Goal: Task Accomplishment & Management: Manage account settings

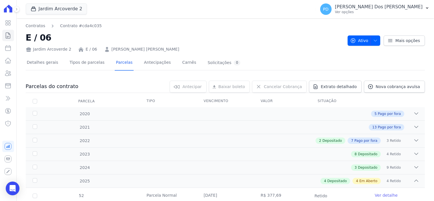
click at [9, 35] on icon at bounding box center [8, 35] width 7 height 7
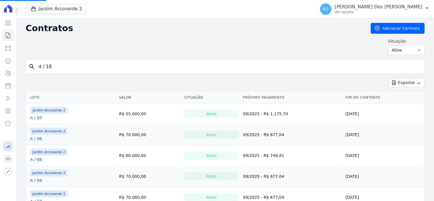
click at [129, 68] on input "d / 18" at bounding box center [228, 66] width 387 height 11
click at [119, 66] on input "search" at bounding box center [228, 66] width 387 height 11
type input "k / 08"
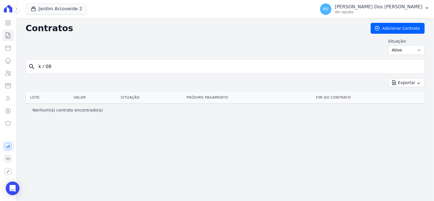
drag, startPoint x: 48, startPoint y: 68, endPoint x: 52, endPoint y: 67, distance: 4.2
click at [52, 68] on input "k / 08" at bounding box center [228, 66] width 387 height 11
type input "k / 06"
click at [46, 68] on input "k / 06" at bounding box center [228, 66] width 387 height 11
type input "k /06"
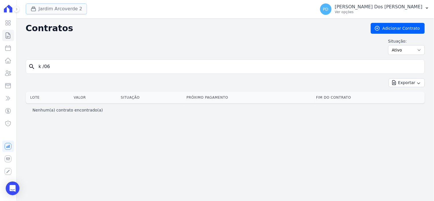
click at [62, 11] on button "Jardim Arcoverde 2" at bounding box center [57, 8] width 62 height 11
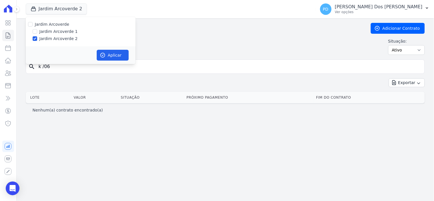
click at [60, 32] on label "Jardim Arcoverde 1" at bounding box center [59, 32] width 38 height 6
click at [37, 32] on input "Jardim Arcoverde 1" at bounding box center [35, 31] width 5 height 5
checkbox input "true"
click at [60, 40] on label "Jardim Arcoverde 2" at bounding box center [59, 39] width 38 height 6
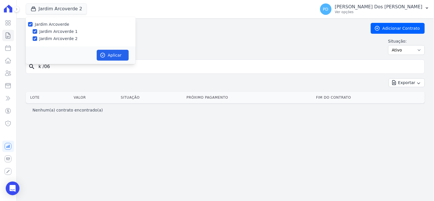
click at [37, 40] on input "Jardim Arcoverde 2" at bounding box center [35, 38] width 5 height 5
checkbox input "false"
click at [111, 55] on button "Aplicar" at bounding box center [113, 55] width 32 height 11
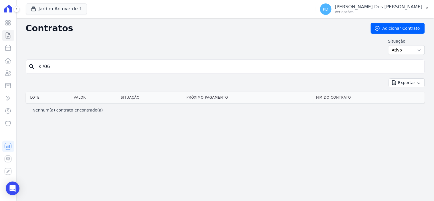
click at [45, 67] on input "k /06" at bounding box center [228, 66] width 387 height 11
type input "k / 06"
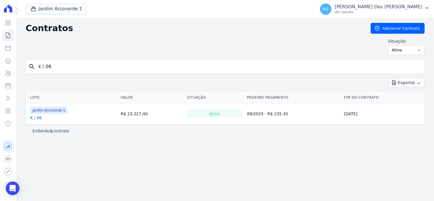
click at [34, 119] on link "K / 06" at bounding box center [36, 118] width 12 height 6
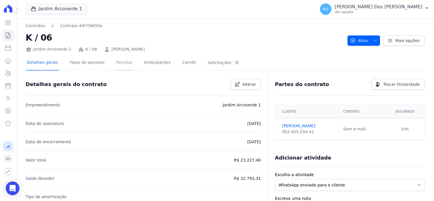
click at [117, 63] on link "Parcelas" at bounding box center [124, 63] width 19 height 15
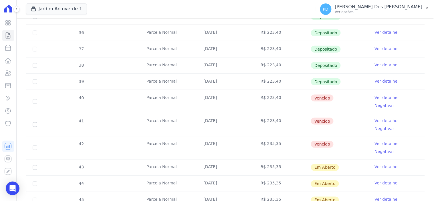
scroll to position [191, 0]
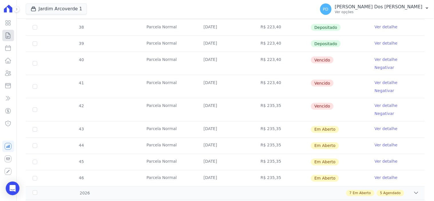
click at [9, 35] on icon at bounding box center [8, 35] width 7 height 7
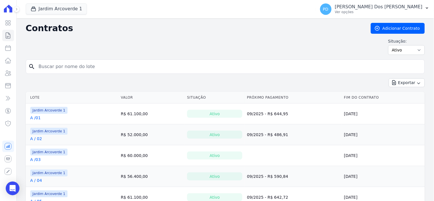
drag, startPoint x: 53, startPoint y: 66, endPoint x: 62, endPoint y: 67, distance: 8.9
click at [53, 66] on input "search" at bounding box center [228, 66] width 387 height 11
type input "d / 07"
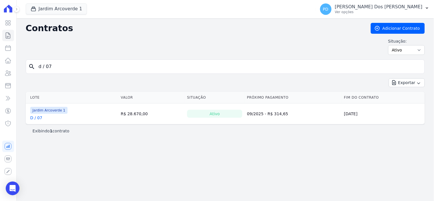
click at [34, 117] on link "D / 07" at bounding box center [36, 118] width 12 height 6
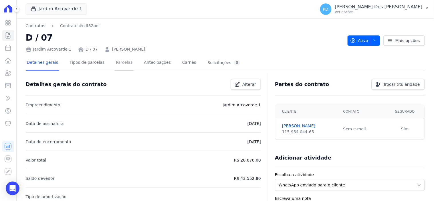
click at [117, 59] on link "Parcelas" at bounding box center [124, 63] width 19 height 15
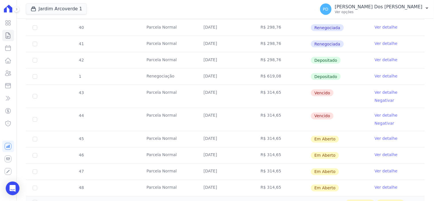
scroll to position [191, 0]
click at [378, 61] on link "Ver detalhe" at bounding box center [386, 60] width 23 height 6
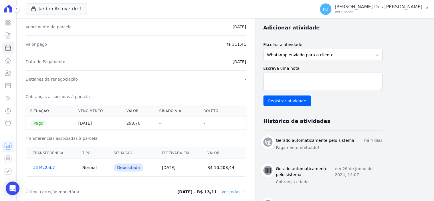
scroll to position [127, 0]
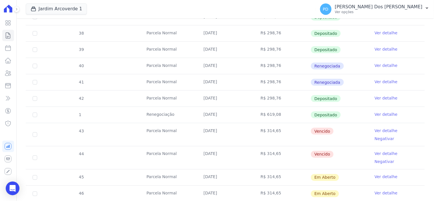
scroll to position [191, 0]
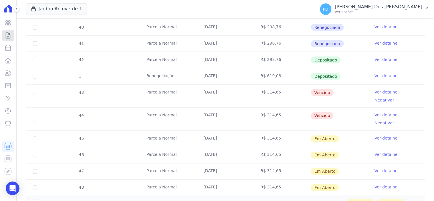
click at [5, 33] on icon at bounding box center [8, 35] width 7 height 7
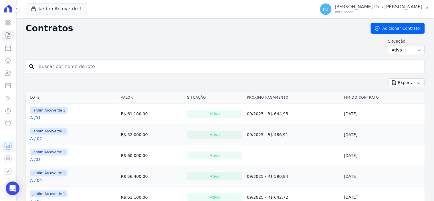
click at [76, 69] on input "search" at bounding box center [228, 66] width 387 height 11
type input "g / 05"
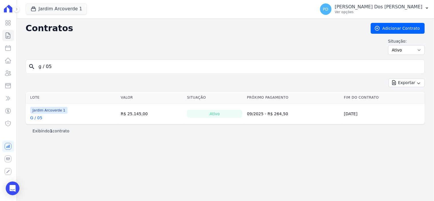
click at [38, 121] on link "G / 05" at bounding box center [36, 118] width 12 height 6
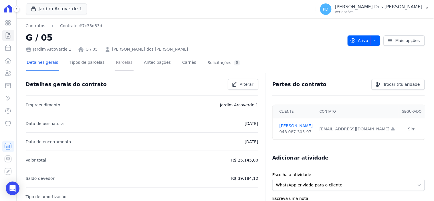
click at [120, 64] on link "Parcelas" at bounding box center [124, 63] width 19 height 15
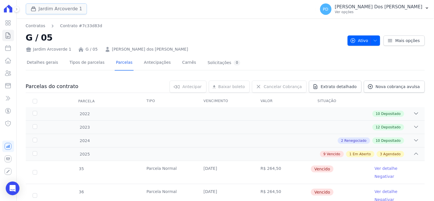
click at [58, 9] on button "Jardim Arcoverde 1" at bounding box center [57, 8] width 62 height 11
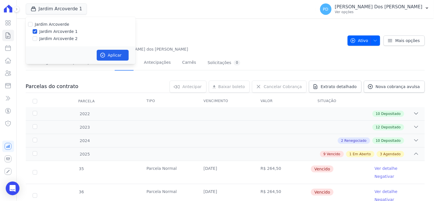
click at [52, 38] on label "Jardim Arcoverde 2" at bounding box center [59, 39] width 38 height 6
click at [37, 38] on input "Jardim Arcoverde 2" at bounding box center [35, 38] width 5 height 5
checkbox input "true"
drag, startPoint x: 56, startPoint y: 29, endPoint x: 59, endPoint y: 29, distance: 2.9
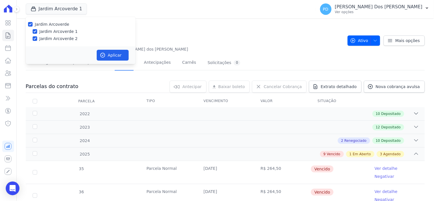
click at [56, 29] on label "Jardim Arcoverde 1" at bounding box center [59, 32] width 38 height 6
click at [37, 29] on input "Jardim Arcoverde 1" at bounding box center [35, 31] width 5 height 5
checkbox input "false"
click at [126, 55] on button "Aplicar" at bounding box center [113, 55] width 32 height 11
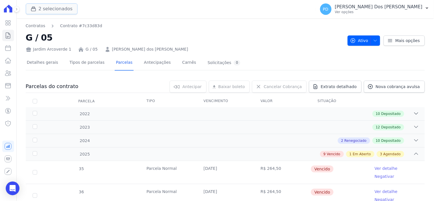
click at [55, 10] on button "2 selecionados" at bounding box center [52, 8] width 52 height 11
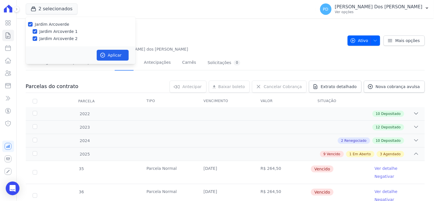
click at [64, 34] on label "Jardim Arcoverde 1" at bounding box center [59, 32] width 38 height 6
click at [37, 34] on input "Jardim Arcoverde 1" at bounding box center [35, 31] width 5 height 5
checkbox input "false"
drag, startPoint x: 105, startPoint y: 53, endPoint x: 115, endPoint y: 54, distance: 10.6
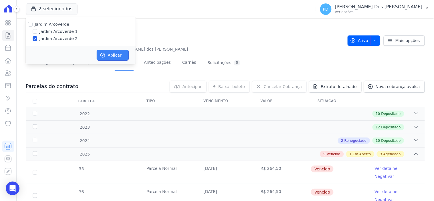
click at [105, 53] on icon "button" at bounding box center [103, 55] width 6 height 6
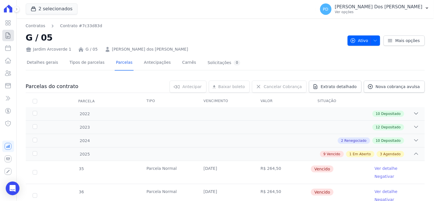
click at [7, 33] on icon at bounding box center [8, 35] width 7 height 7
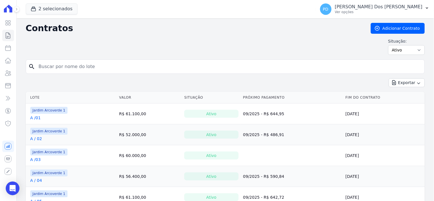
click at [62, 67] on input "search" at bounding box center [228, 66] width 387 height 11
type input "g / 05"
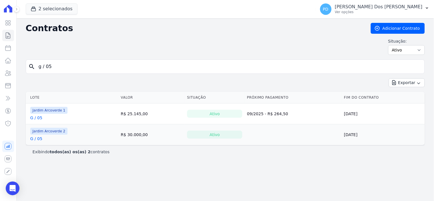
click at [37, 139] on link "G / 05" at bounding box center [36, 139] width 12 height 6
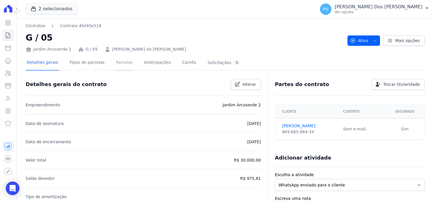
click at [119, 61] on link "Parcelas" at bounding box center [124, 63] width 19 height 15
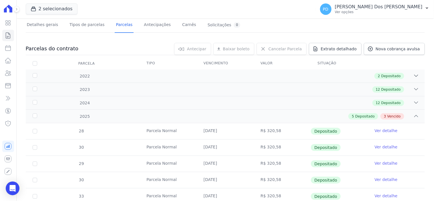
scroll to position [107, 0]
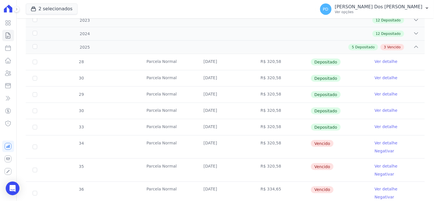
click at [39, 15] on span "2 selecionados" at bounding box center [52, 8] width 52 height 11
click at [56, 11] on button "2 selecionados" at bounding box center [52, 8] width 52 height 11
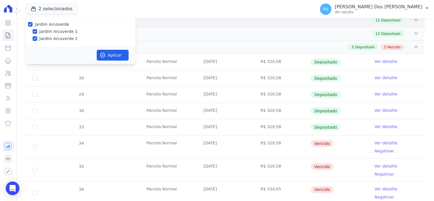
click at [179, 19] on div "12 Depositado" at bounding box center [244, 20] width 349 height 6
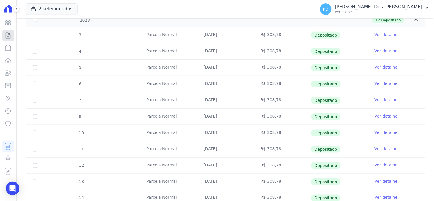
click at [10, 37] on icon at bounding box center [8, 36] width 4 height 6
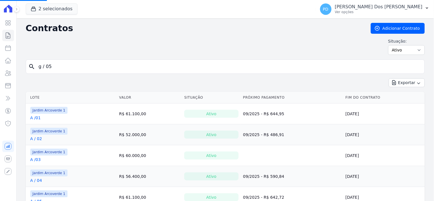
click at [60, 69] on input "g / 05" at bounding box center [228, 66] width 387 height 11
click at [60, 69] on input "search" at bounding box center [228, 66] width 387 height 11
type input "j / 19"
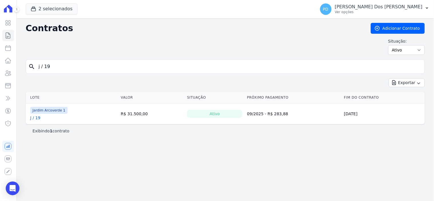
click at [36, 118] on link "J / 19" at bounding box center [35, 118] width 10 height 6
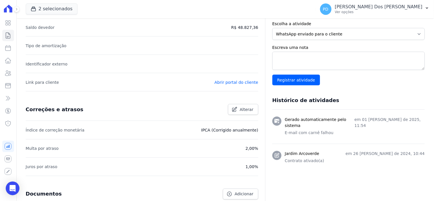
scroll to position [6, 0]
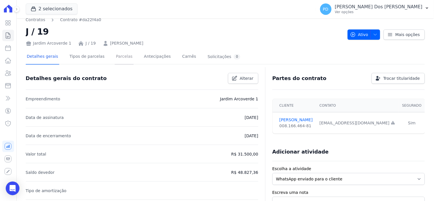
click at [119, 55] on link "Parcelas" at bounding box center [124, 57] width 19 height 15
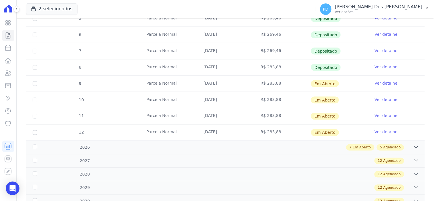
scroll to position [159, 0]
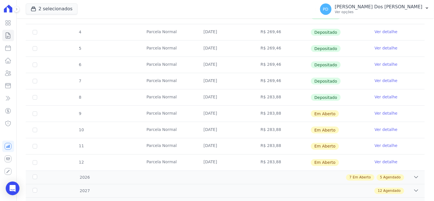
drag, startPoint x: 386, startPoint y: 95, endPoint x: 381, endPoint y: 97, distance: 5.0
click at [385, 95] on link "Ver detalhe" at bounding box center [386, 97] width 23 height 6
click at [379, 95] on link "Ver detalhe" at bounding box center [386, 97] width 23 height 6
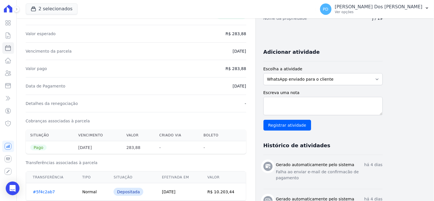
scroll to position [127, 0]
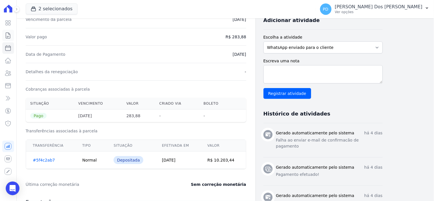
click at [8, 36] on icon at bounding box center [8, 36] width 4 height 6
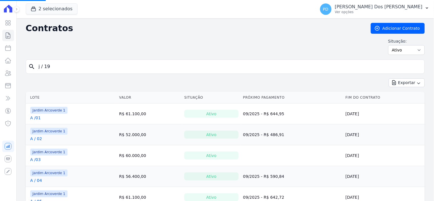
drag, startPoint x: 62, startPoint y: 64, endPoint x: 24, endPoint y: 67, distance: 37.9
click at [87, 65] on input "search" at bounding box center [228, 66] width 387 height 11
type input "h / 13"
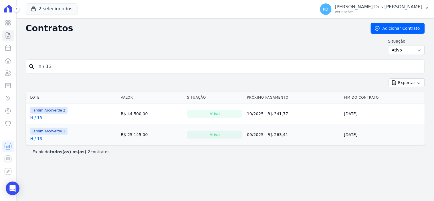
click at [36, 117] on link "H / 13" at bounding box center [36, 118] width 12 height 6
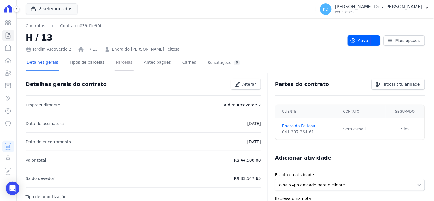
click at [118, 61] on link "Parcelas" at bounding box center [124, 63] width 19 height 15
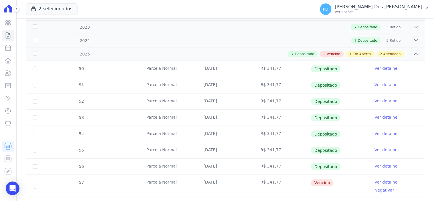
scroll to position [159, 0]
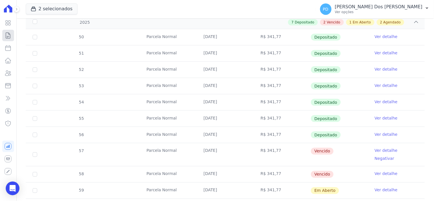
click at [7, 39] on link "Contratos" at bounding box center [8, 35] width 12 height 11
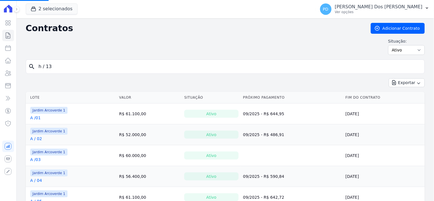
click at [48, 65] on input "h / 13" at bounding box center [228, 66] width 387 height 11
drag, startPoint x: 53, startPoint y: 65, endPoint x: 22, endPoint y: 65, distance: 31.2
type input "g / 11"
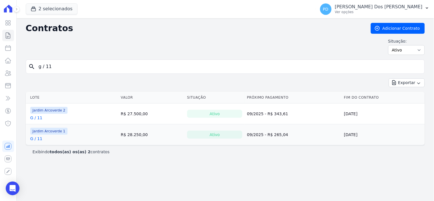
click at [37, 119] on link "G / 11" at bounding box center [36, 118] width 12 height 6
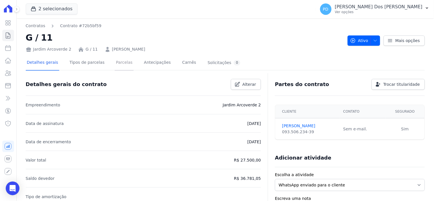
click at [120, 63] on link "Parcelas" at bounding box center [124, 63] width 19 height 15
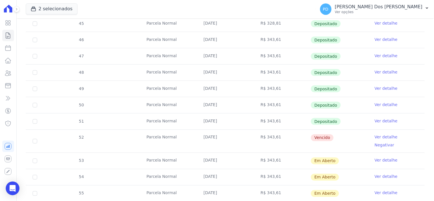
scroll to position [191, 0]
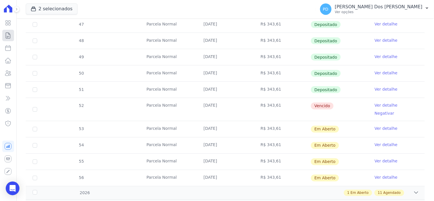
click at [7, 36] on icon at bounding box center [8, 35] width 7 height 7
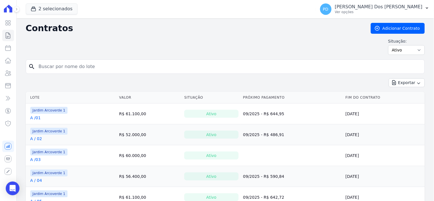
click at [64, 66] on input "search" at bounding box center [228, 66] width 387 height 11
click at [64, 67] on input "search" at bounding box center [228, 66] width 387 height 11
type input "h / 18"
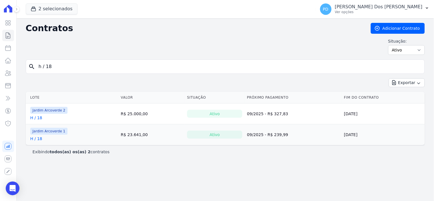
click at [36, 118] on link "H / 18" at bounding box center [36, 118] width 12 height 6
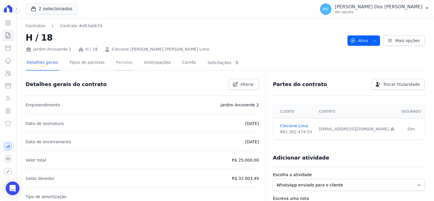
click at [116, 63] on link "Parcelas" at bounding box center [124, 63] width 19 height 15
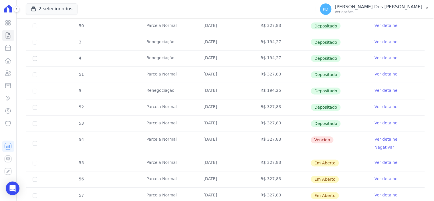
scroll to position [254, 0]
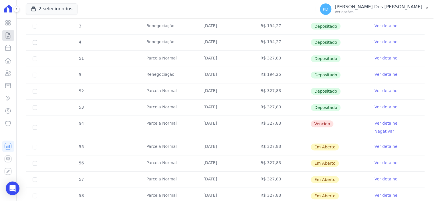
click at [6, 35] on icon at bounding box center [8, 36] width 4 height 6
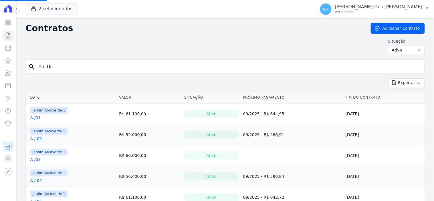
click at [87, 64] on input "h / 18" at bounding box center [228, 66] width 387 height 11
click at [79, 66] on input "search" at bounding box center [228, 66] width 387 height 11
type input "h / 05"
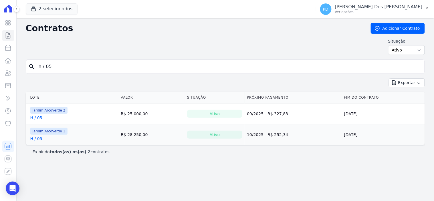
click at [40, 118] on link "H / 05" at bounding box center [36, 118] width 12 height 6
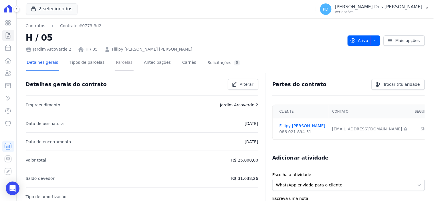
click at [121, 61] on link "Parcelas" at bounding box center [124, 63] width 19 height 15
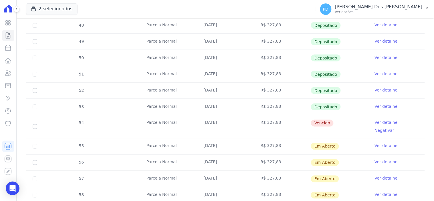
scroll to position [222, 0]
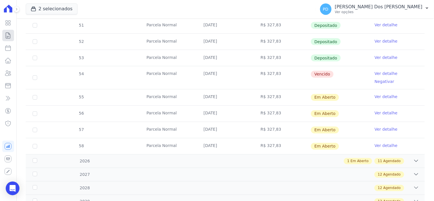
click at [6, 36] on icon at bounding box center [8, 35] width 7 height 7
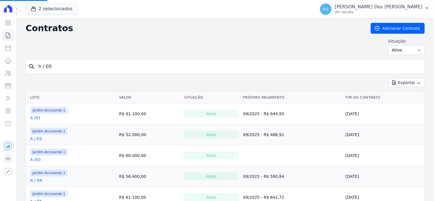
drag, startPoint x: 50, startPoint y: 66, endPoint x: 58, endPoint y: 67, distance: 8.6
click at [50, 66] on input "h / 05" at bounding box center [228, 66] width 387 height 11
drag, startPoint x: 36, startPoint y: 66, endPoint x: 31, endPoint y: 65, distance: 5.2
click at [31, 65] on div "search h / 05" at bounding box center [225, 67] width 399 height 14
click at [50, 70] on input "search" at bounding box center [228, 66] width 387 height 11
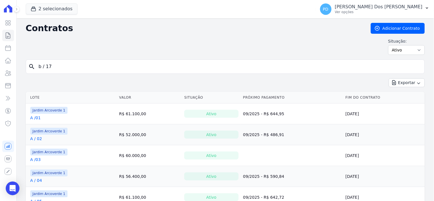
type input "b / 17"
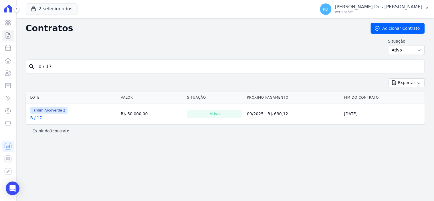
click at [39, 119] on link "B / 17" at bounding box center [36, 118] width 12 height 6
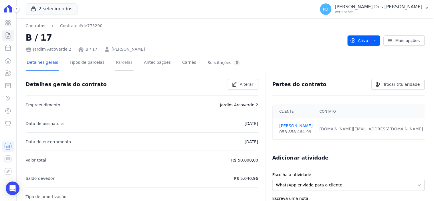
click at [115, 60] on link "Parcelas" at bounding box center [124, 63] width 19 height 15
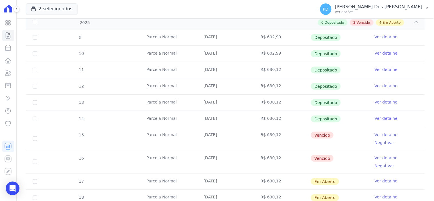
scroll to position [127, 0]
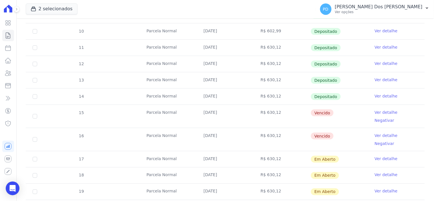
click at [378, 96] on link "Ver detalhe" at bounding box center [386, 96] width 23 height 6
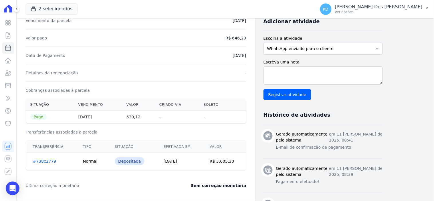
scroll to position [127, 0]
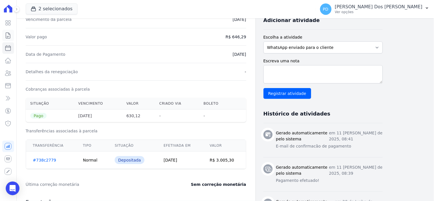
click at [8, 34] on icon at bounding box center [8, 35] width 7 height 7
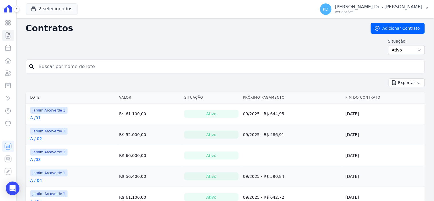
click at [67, 67] on input "search" at bounding box center [228, 66] width 387 height 11
type input "f / 16"
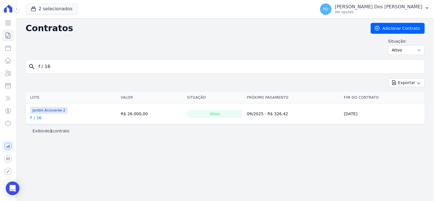
click at [38, 119] on link "F / 16" at bounding box center [35, 118] width 11 height 6
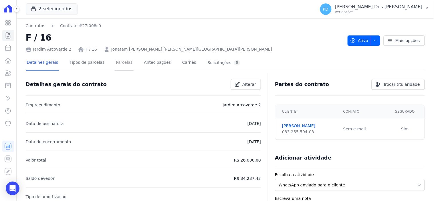
click at [116, 61] on link "Parcelas" at bounding box center [124, 63] width 19 height 15
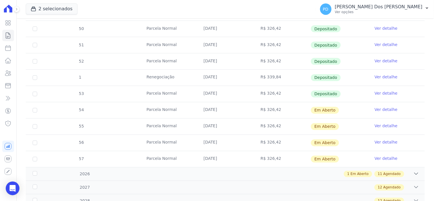
scroll to position [222, 0]
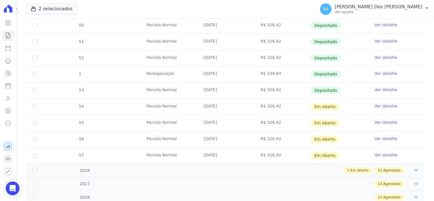
click at [383, 89] on link "Ver detalhe" at bounding box center [386, 90] width 23 height 6
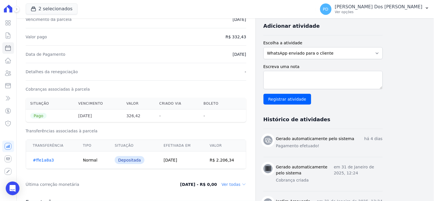
scroll to position [159, 0]
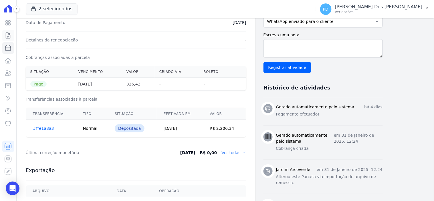
click at [9, 38] on icon at bounding box center [8, 35] width 7 height 7
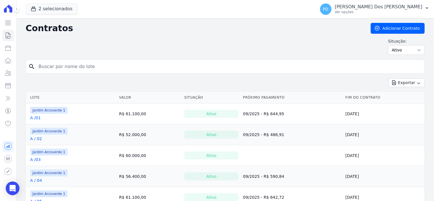
click at [68, 67] on input "search" at bounding box center [228, 66] width 387 height 11
type input "F / 01"
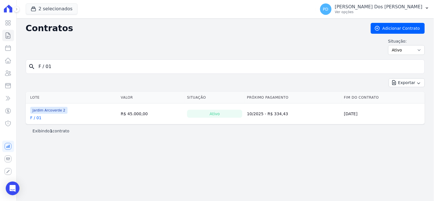
click at [39, 116] on link "F / 01" at bounding box center [35, 118] width 11 height 6
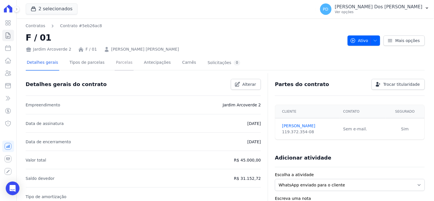
click at [115, 63] on link "Parcelas" at bounding box center [124, 63] width 19 height 15
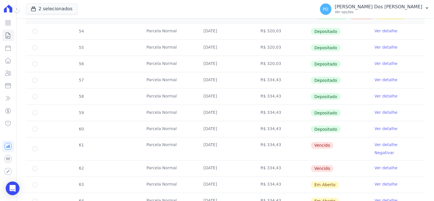
scroll to position [191, 0]
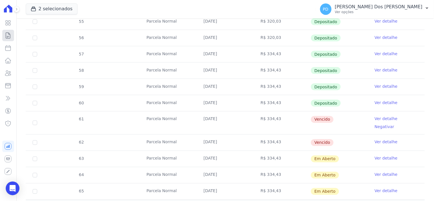
click at [7, 36] on icon at bounding box center [8, 36] width 4 height 6
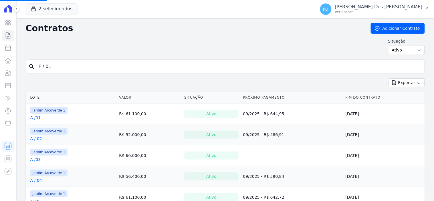
click at [59, 64] on input "F / 01" at bounding box center [228, 66] width 387 height 11
click at [59, 65] on input "search" at bounding box center [228, 66] width 387 height 11
type input "I / 05"
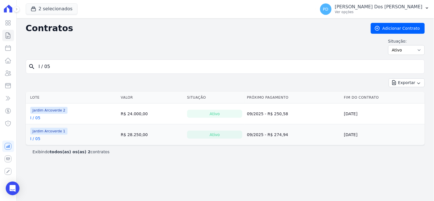
click at [36, 118] on link "I / 05" at bounding box center [35, 118] width 10 height 6
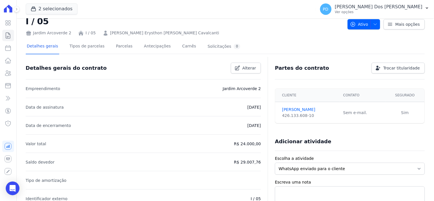
scroll to position [32, 0]
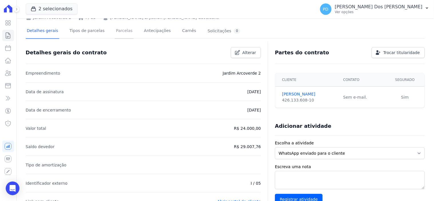
click at [116, 33] on link "Parcelas" at bounding box center [124, 31] width 19 height 15
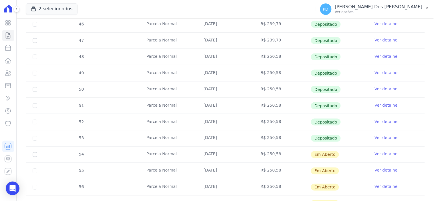
scroll to position [191, 0]
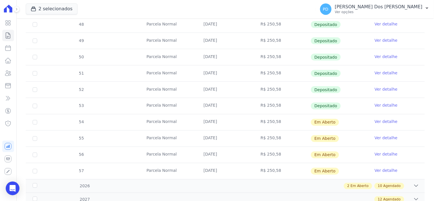
click at [377, 104] on link "Ver detalhe" at bounding box center [386, 106] width 23 height 6
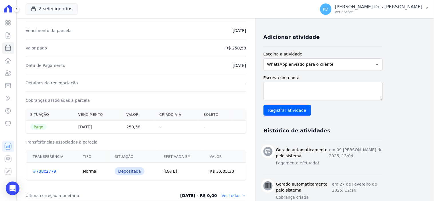
scroll to position [127, 0]
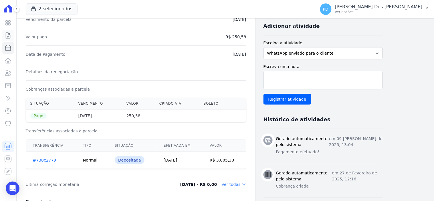
click at [7, 36] on icon at bounding box center [8, 35] width 7 height 7
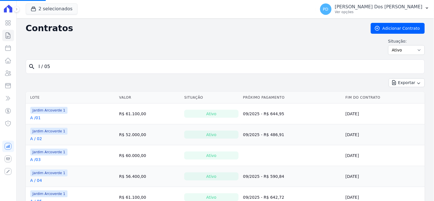
drag, startPoint x: 69, startPoint y: 64, endPoint x: 26, endPoint y: 64, distance: 43.2
click at [26, 64] on div "search I / 05" at bounding box center [225, 67] width 399 height 14
click at [67, 67] on input "search" at bounding box center [228, 66] width 387 height 11
type input "C / 08"
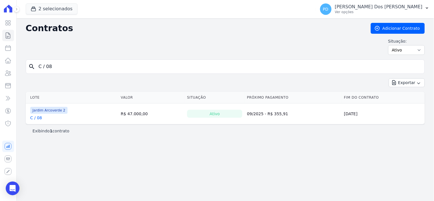
click at [36, 119] on link "C / 08" at bounding box center [36, 118] width 12 height 6
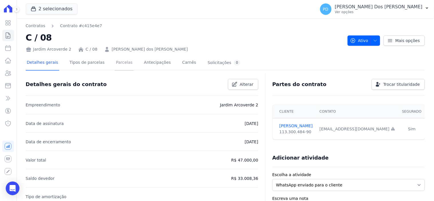
click at [120, 66] on link "Parcelas" at bounding box center [124, 63] width 19 height 15
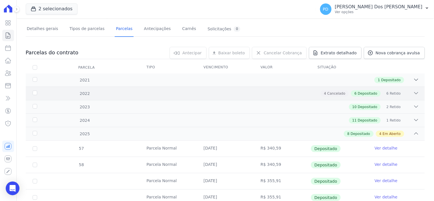
scroll to position [159, 0]
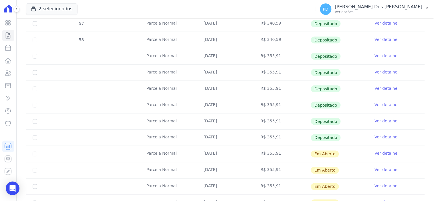
click at [375, 136] on link "Ver detalhe" at bounding box center [386, 138] width 23 height 6
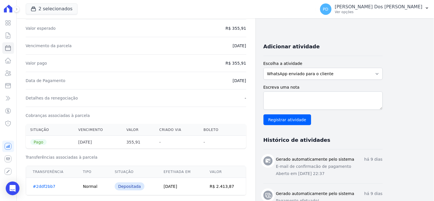
scroll to position [95, 0]
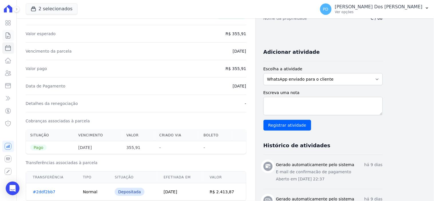
click at [10, 36] on icon at bounding box center [8, 36] width 4 height 6
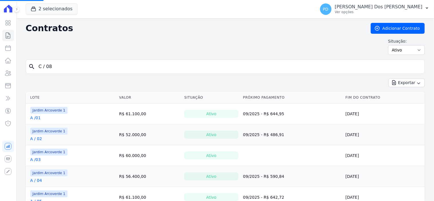
click at [56, 66] on input "C / 08" at bounding box center [228, 66] width 387 height 11
click at [56, 66] on input "search" at bounding box center [228, 66] width 387 height 11
type input "d / 12"
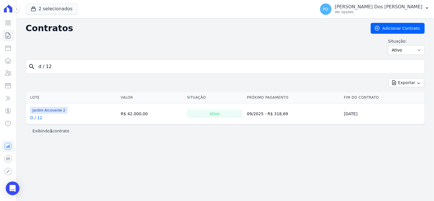
click at [36, 115] on div "Jardim Arcoverde 2 D / 12" at bounding box center [49, 114] width 38 height 14
click at [37, 117] on link "D / 12" at bounding box center [36, 118] width 12 height 6
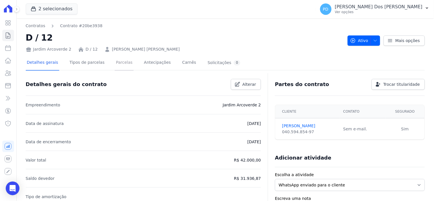
click at [115, 63] on link "Parcelas" at bounding box center [124, 63] width 19 height 15
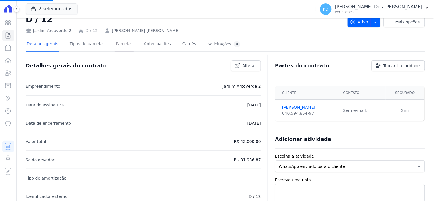
scroll to position [95, 0]
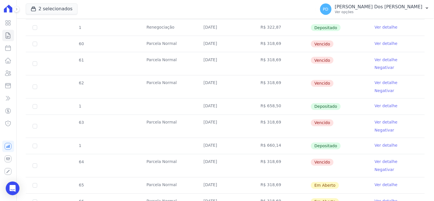
scroll to position [222, 0]
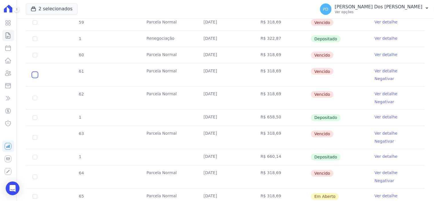
click at [36, 73] on input "checkbox" at bounding box center [35, 75] width 5 height 5
checkbox input "true"
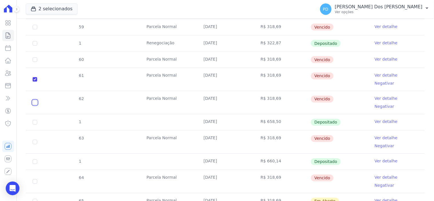
click at [35, 100] on input "checkbox" at bounding box center [35, 102] width 5 height 5
checkbox input "true"
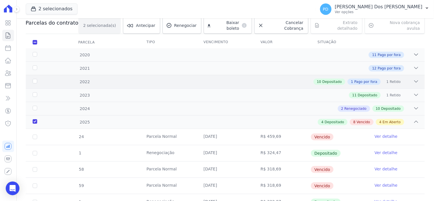
scroll to position [0, 0]
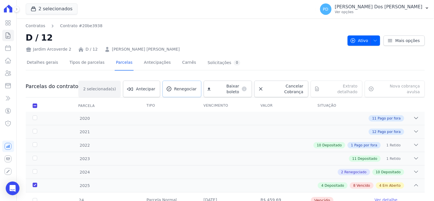
click at [193, 86] on span "Renegociar" at bounding box center [185, 89] width 23 height 6
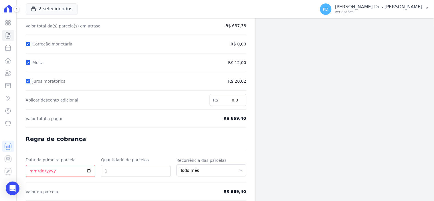
scroll to position [54, 0]
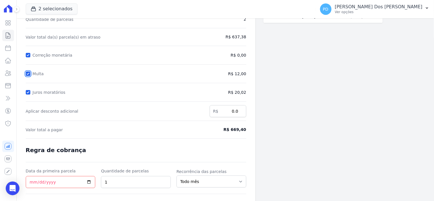
click at [26, 73] on input "Multa" at bounding box center [28, 74] width 5 height 5
checkbox input "false"
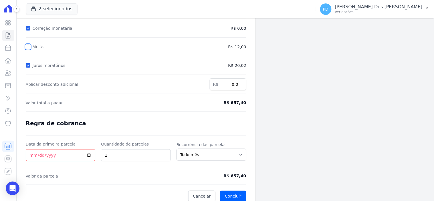
scroll to position [85, 0]
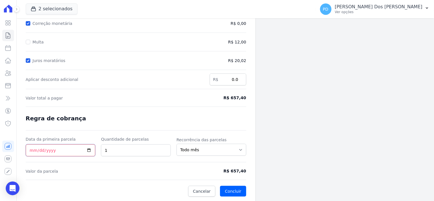
click at [32, 153] on input "Data da primeira parcela" at bounding box center [61, 151] width 70 height 12
type input "[DATE]"
click at [242, 192] on button "Concluir" at bounding box center [233, 191] width 26 height 11
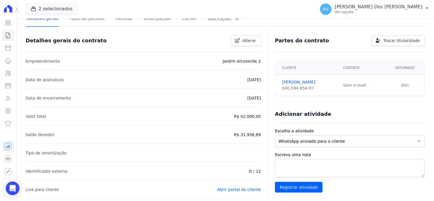
scroll to position [64, 0]
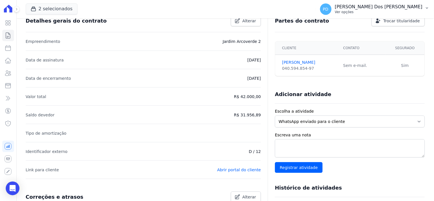
click at [428, 7] on icon "button" at bounding box center [427, 7] width 2 height 1
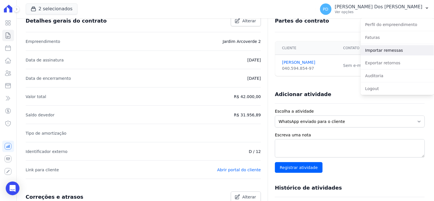
click at [407, 50] on link "Importar remessas" at bounding box center [397, 50] width 73 height 10
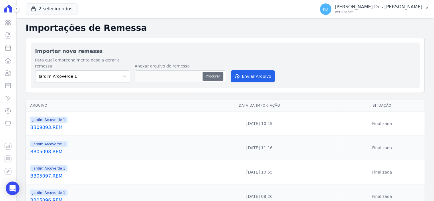
click at [214, 72] on button "Procurar" at bounding box center [213, 76] width 21 height 9
type input "BB09094.REM"
click at [253, 73] on button "Enviar Arquivo" at bounding box center [253, 76] width 44 height 12
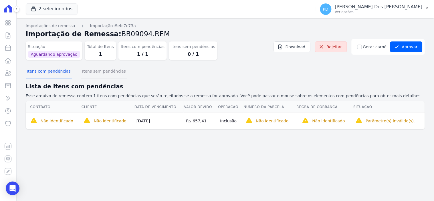
click at [91, 75] on button "Itens sem pendências" at bounding box center [104, 71] width 46 height 15
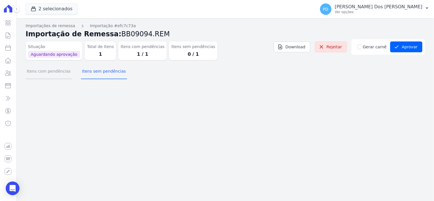
click at [56, 71] on button "Itens com pendências" at bounding box center [49, 71] width 46 height 15
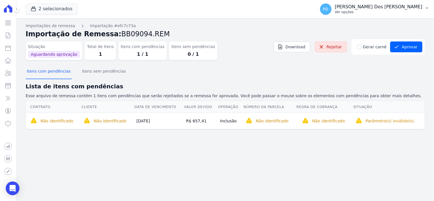
click at [429, 6] on icon "button" at bounding box center [427, 8] width 5 height 5
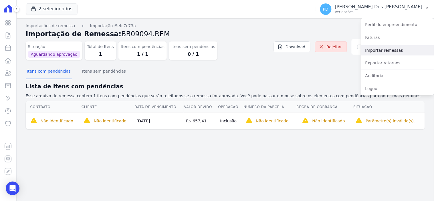
click at [393, 53] on link "Importar remessas" at bounding box center [397, 50] width 73 height 10
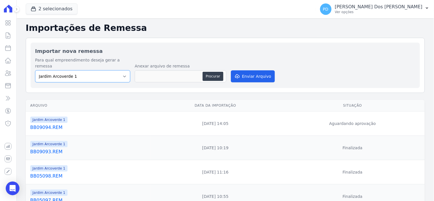
drag, startPoint x: 105, startPoint y: 70, endPoint x: 106, endPoint y: 73, distance: 3.5
click at [105, 70] on select "Jardim Arcoverde 1 Jardim Arcoverde 2" at bounding box center [82, 76] width 95 height 12
select select "4fa78839-2c34-4f71-8278-51da0fd48ff7"
click at [35, 70] on select "Jardim Arcoverde 1 Jardim Arcoverde 2" at bounding box center [82, 76] width 95 height 12
click at [215, 72] on button "Procurar" at bounding box center [213, 76] width 21 height 9
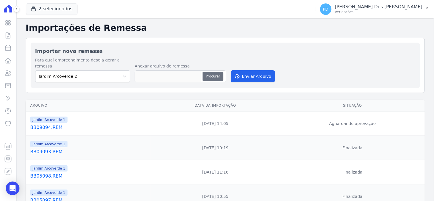
type input "BB09094.REM"
click at [261, 71] on button "Enviar Arquivo" at bounding box center [253, 76] width 44 height 12
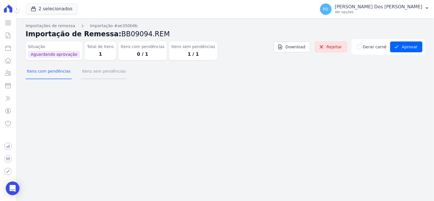
click at [107, 71] on button "Itens sem pendências" at bounding box center [104, 71] width 46 height 15
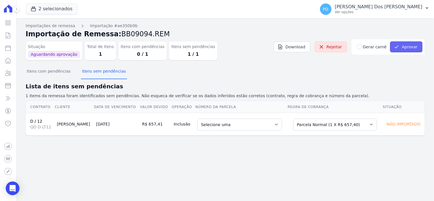
click at [411, 45] on button "Aprovar" at bounding box center [407, 47] width 32 height 11
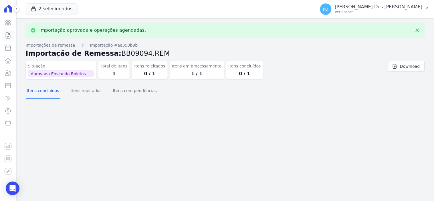
click at [9, 33] on icon at bounding box center [8, 36] width 4 height 6
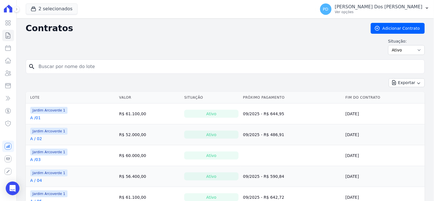
click at [76, 67] on input "search" at bounding box center [228, 66] width 387 height 11
type input "d / 12"
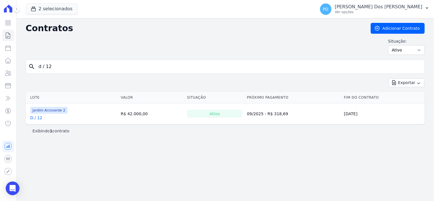
click at [34, 117] on link "D / 12" at bounding box center [36, 118] width 12 height 6
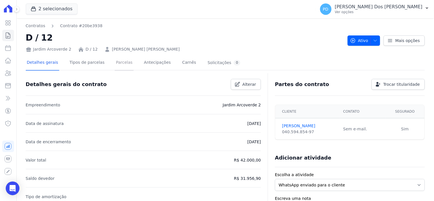
click at [115, 62] on link "Parcelas" at bounding box center [124, 63] width 19 height 15
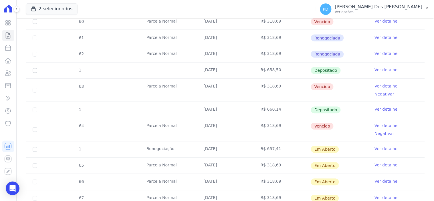
scroll to position [286, 0]
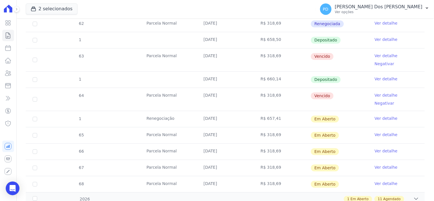
click at [375, 116] on link "Ver detalhe" at bounding box center [386, 119] width 23 height 6
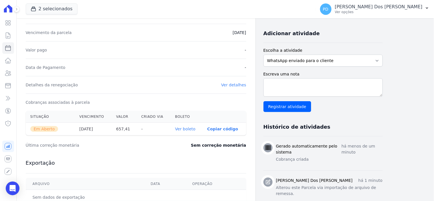
scroll to position [127, 0]
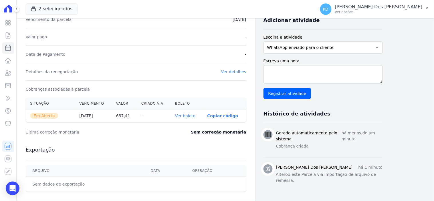
click at [185, 116] on link "Ver boleto" at bounding box center [185, 116] width 20 height 5
click at [7, 34] on icon at bounding box center [8, 35] width 7 height 7
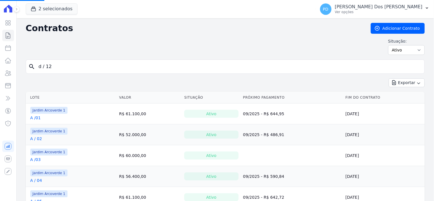
drag, startPoint x: 56, startPoint y: 68, endPoint x: 33, endPoint y: 68, distance: 23.2
click at [33, 68] on div "search d / 12" at bounding box center [225, 67] width 399 height 14
click at [64, 61] on input "search" at bounding box center [228, 66] width 387 height 11
type input "i / 11"
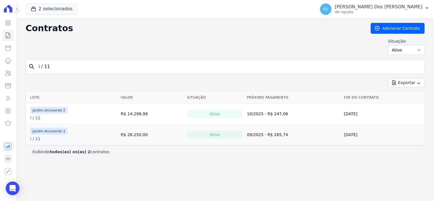
click at [35, 119] on link "I / 11" at bounding box center [35, 118] width 10 height 6
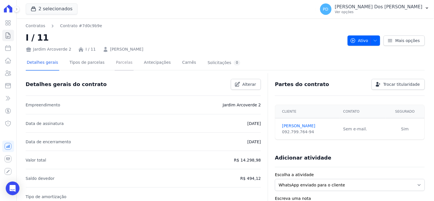
click at [117, 62] on link "Parcelas" at bounding box center [124, 63] width 19 height 15
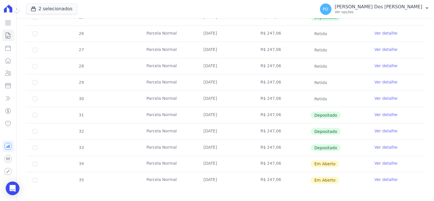
scroll to position [143, 0]
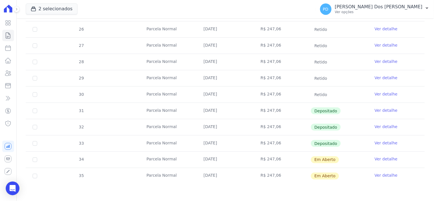
click at [385, 160] on link "Ver detalhe" at bounding box center [386, 160] width 23 height 6
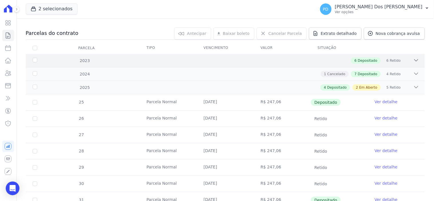
scroll to position [64, 0]
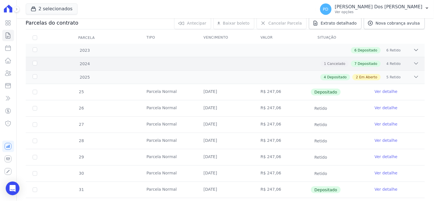
click at [32, 62] on div "2024" at bounding box center [49, 64] width 36 height 6
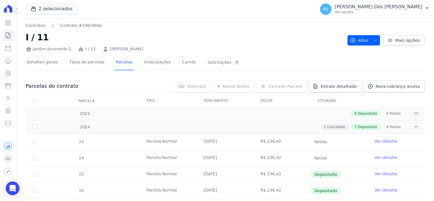
scroll to position [0, 0]
